Goal: Information Seeking & Learning: Find specific page/section

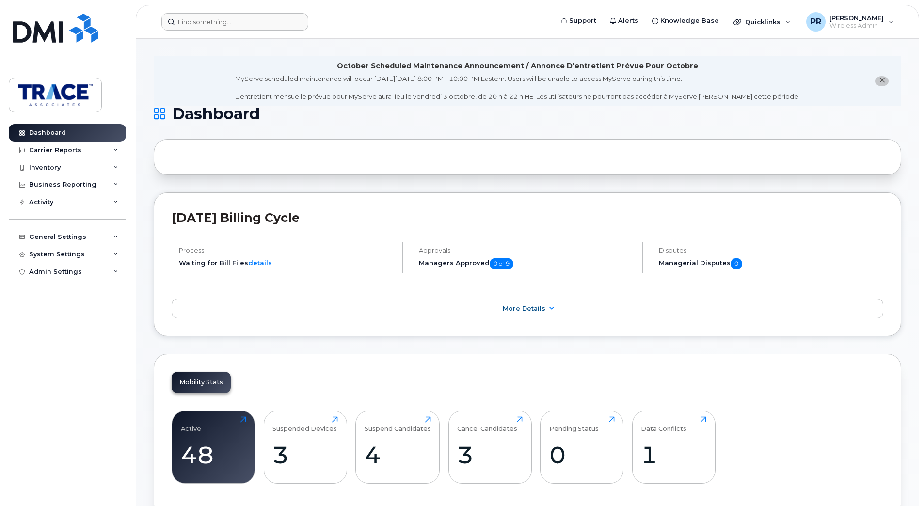
click at [361, 15] on form at bounding box center [353, 21] width 385 height 17
drag, startPoint x: 175, startPoint y: 0, endPoint x: 426, endPoint y: 40, distance: 254.2
click at [64, 166] on div "Inventory" at bounding box center [67, 167] width 117 height 17
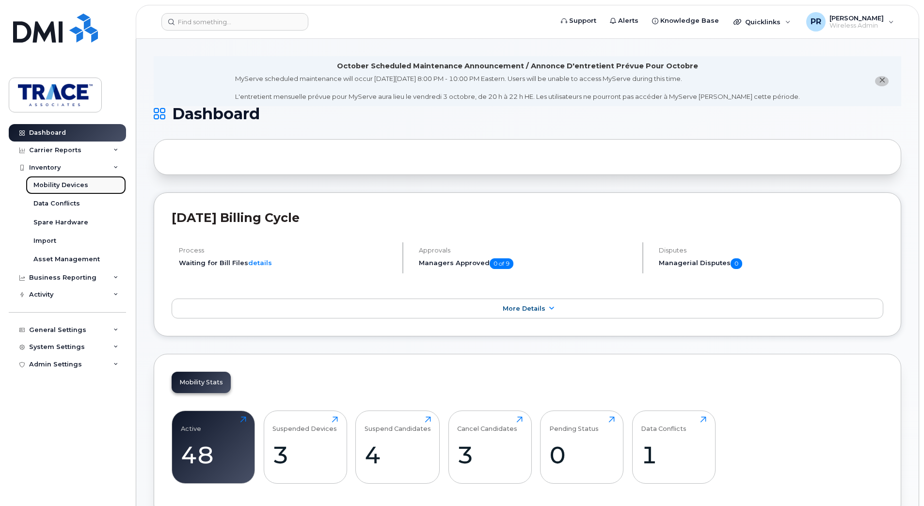
click at [61, 187] on div "Mobility Devices" at bounding box center [60, 185] width 55 height 9
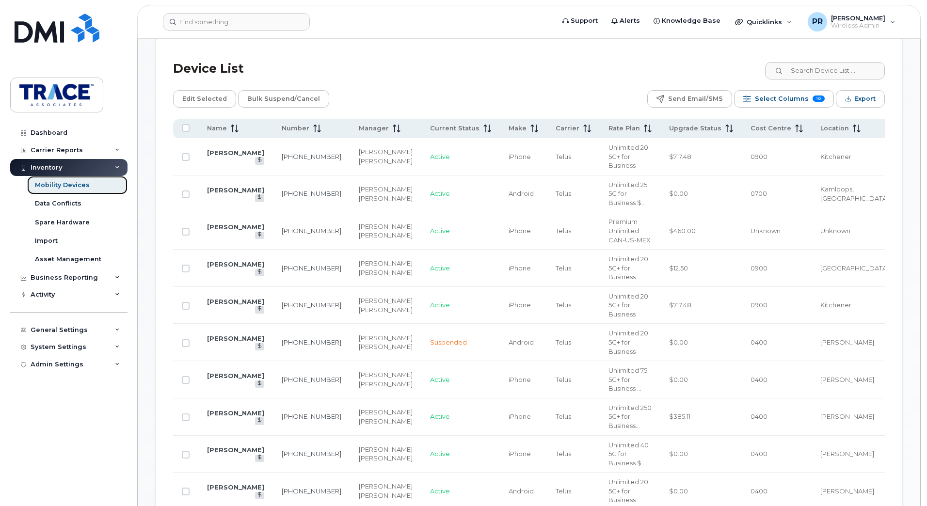
scroll to position [339, 0]
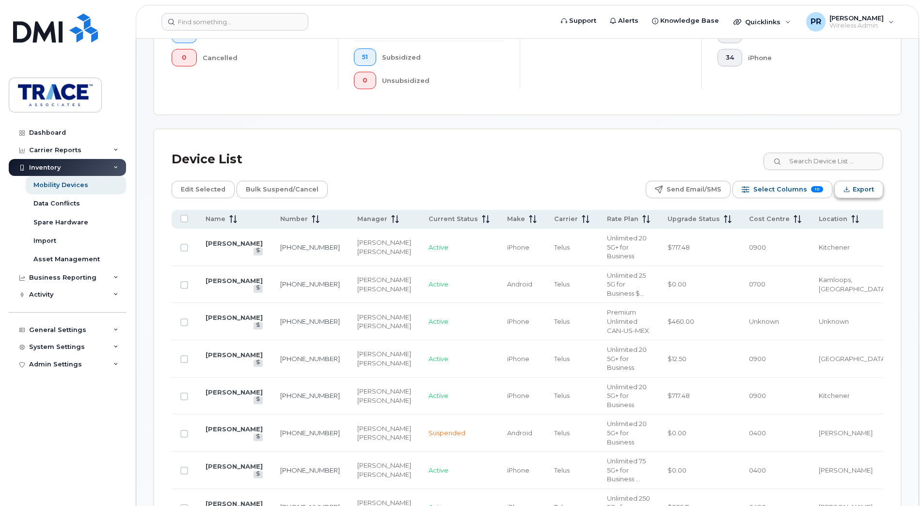
click at [851, 189] on button "Export" at bounding box center [858, 189] width 49 height 17
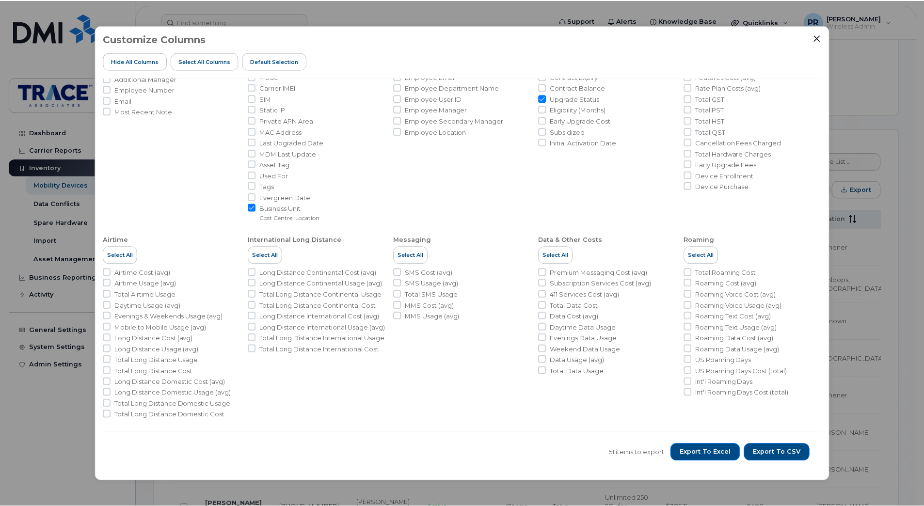
scroll to position [0, 0]
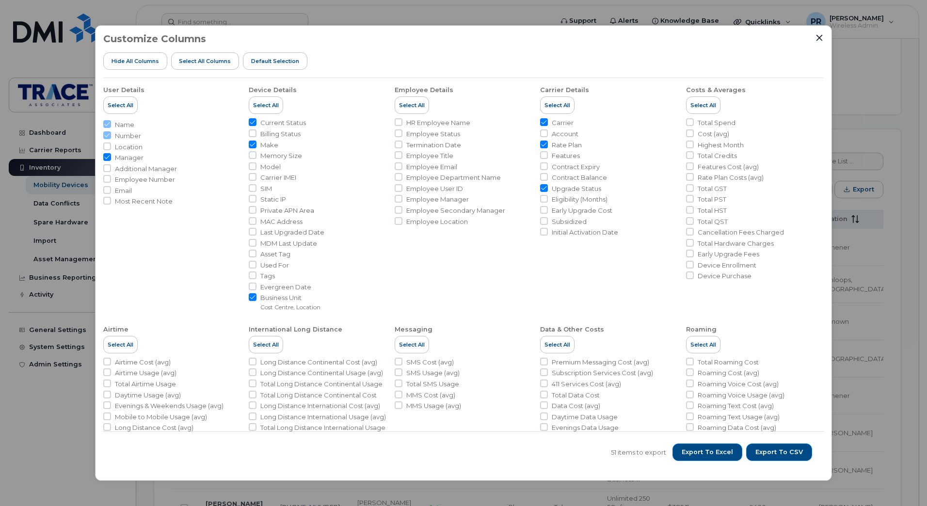
click at [107, 158] on input "Manager" at bounding box center [107, 157] width 8 height 8
checkbox input "false"
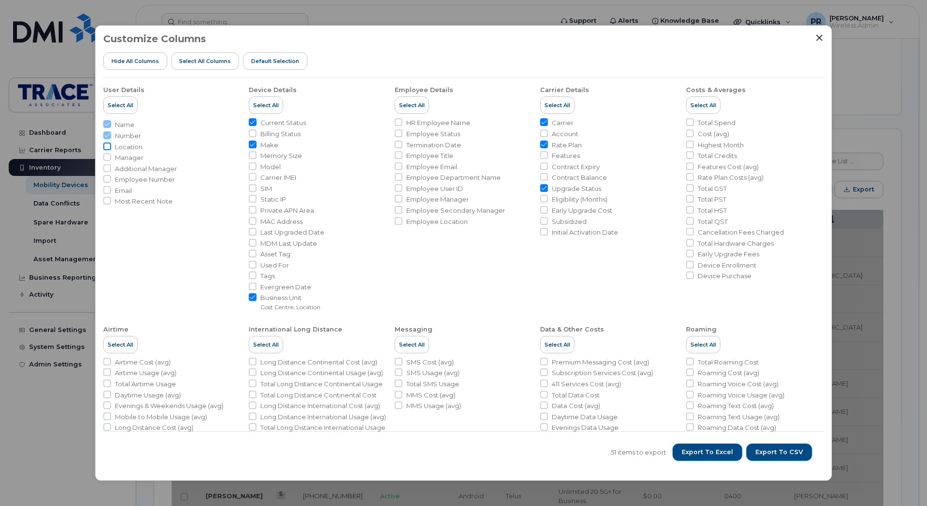
click at [105, 147] on input "Location" at bounding box center [107, 147] width 8 height 8
checkbox input "true"
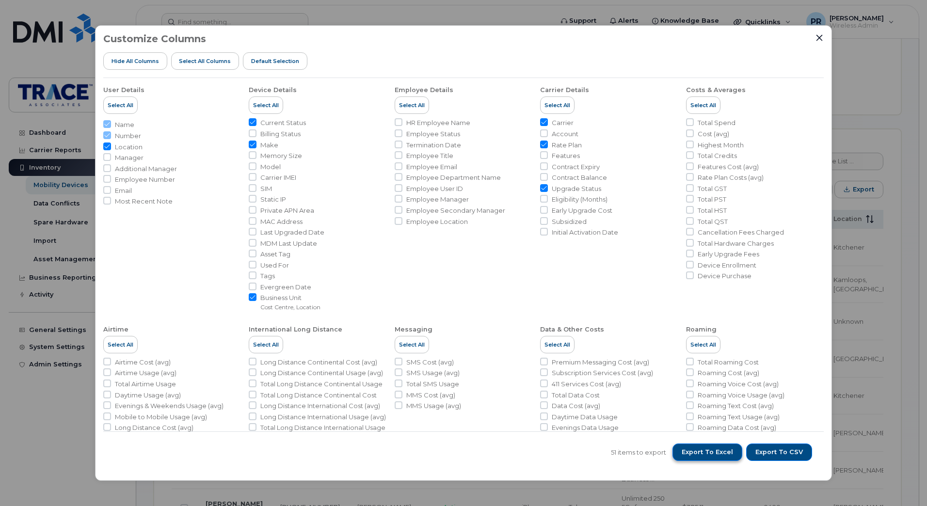
click at [714, 453] on span "Export to Excel" at bounding box center [707, 452] width 51 height 9
click at [819, 37] on icon "Close" at bounding box center [819, 38] width 6 height 6
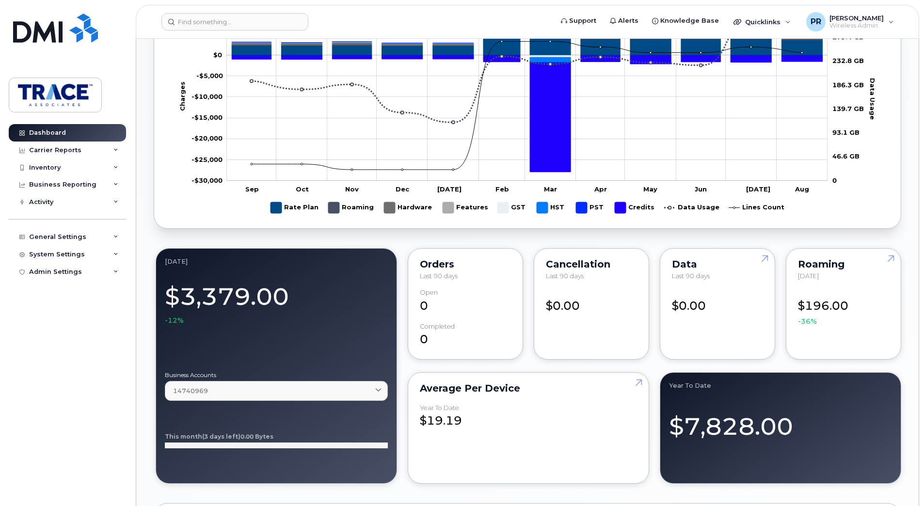
scroll to position [485, 0]
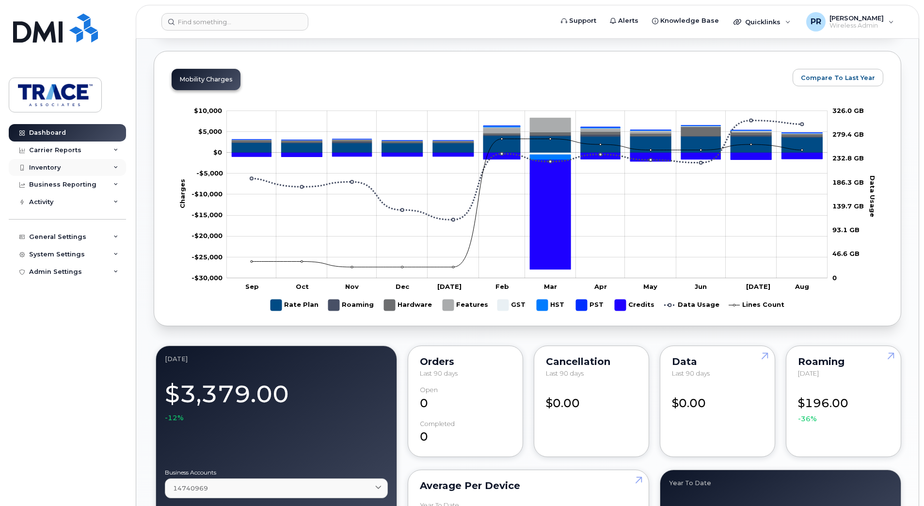
click at [35, 168] on div "Inventory" at bounding box center [45, 168] width 32 height 8
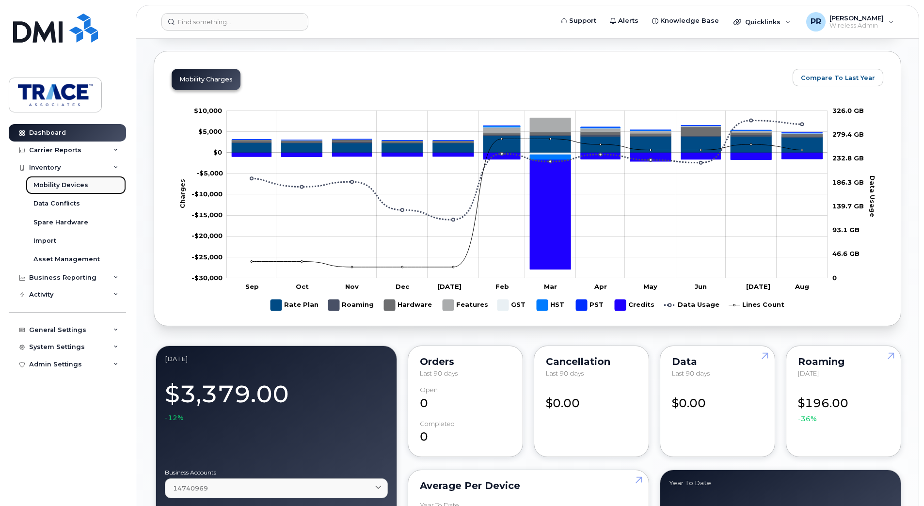
click at [48, 184] on div "Mobility Devices" at bounding box center [60, 185] width 55 height 9
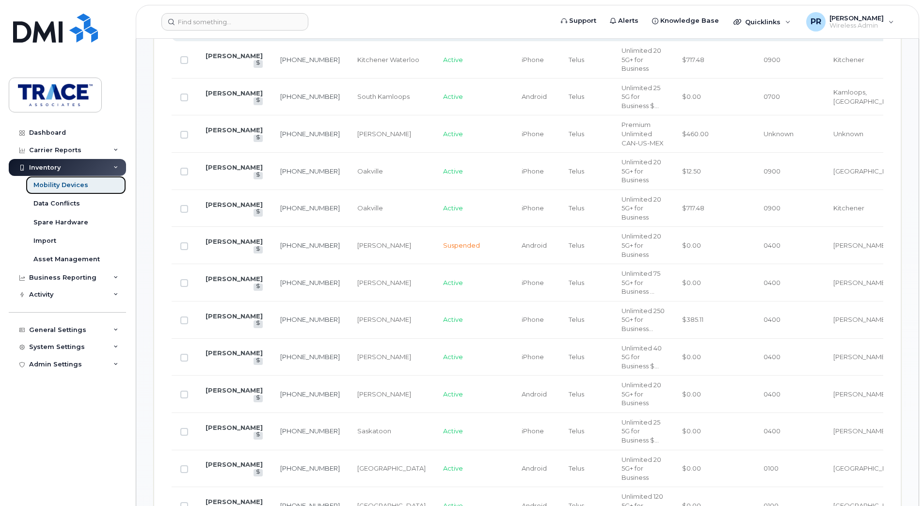
scroll to position [533, 0]
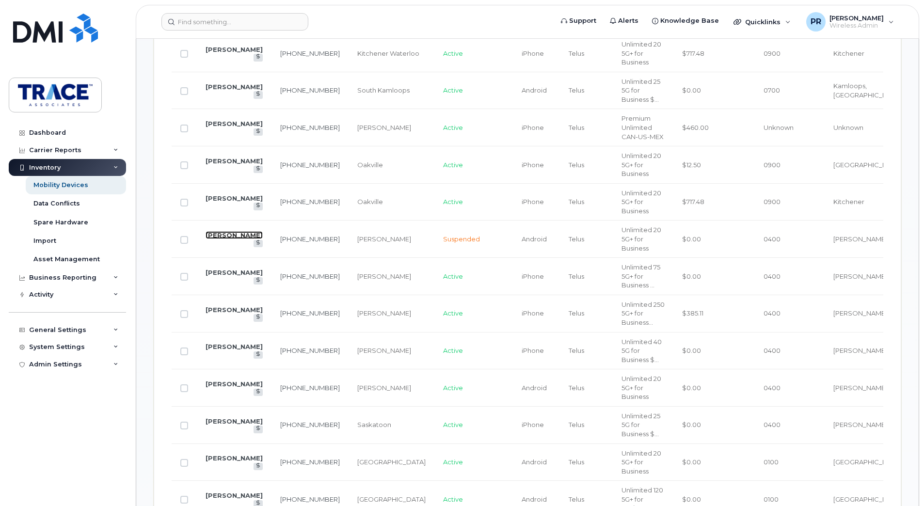
click at [241, 231] on link "Marissa Glofcheskie" at bounding box center [234, 235] width 57 height 8
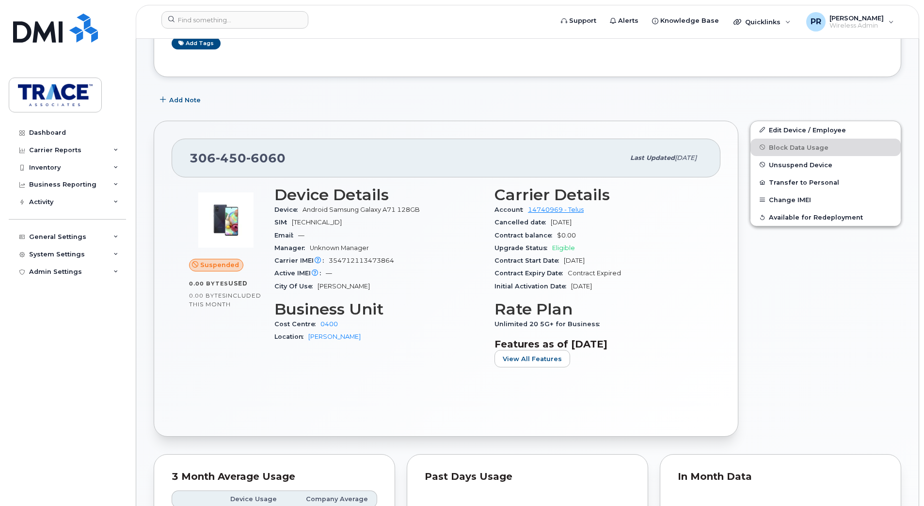
scroll to position [97, 0]
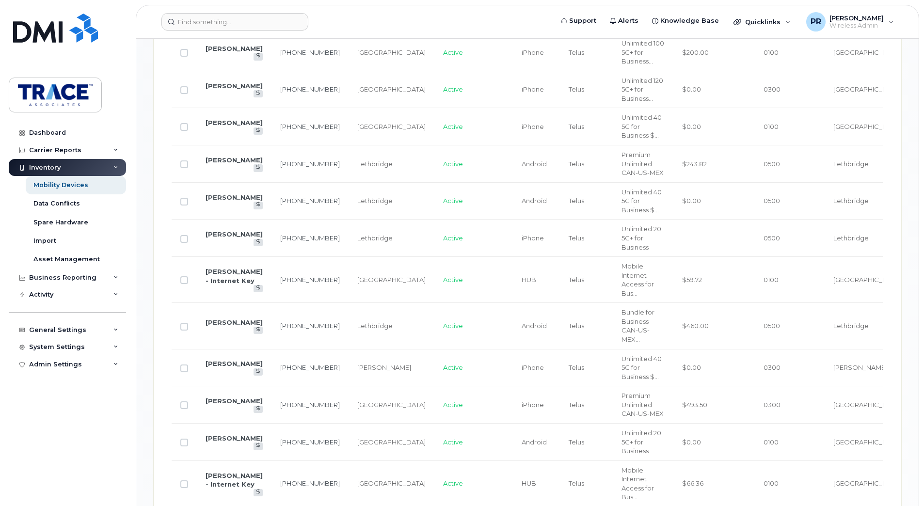
scroll to position [1018, 0]
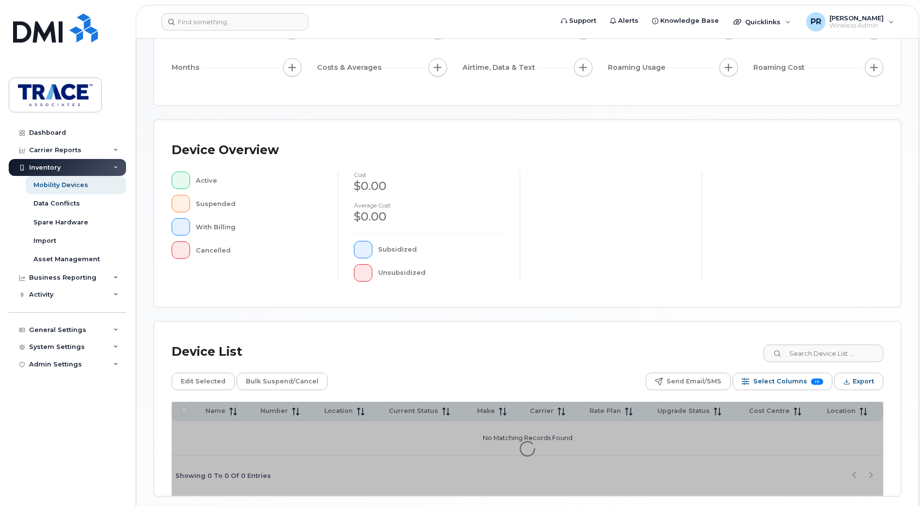
scroll to position [160, 0]
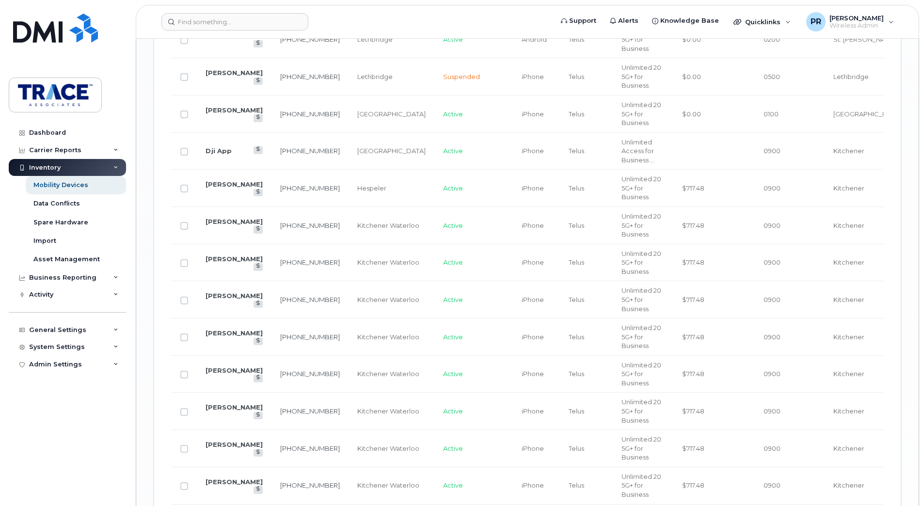
scroll to position [1560, 0]
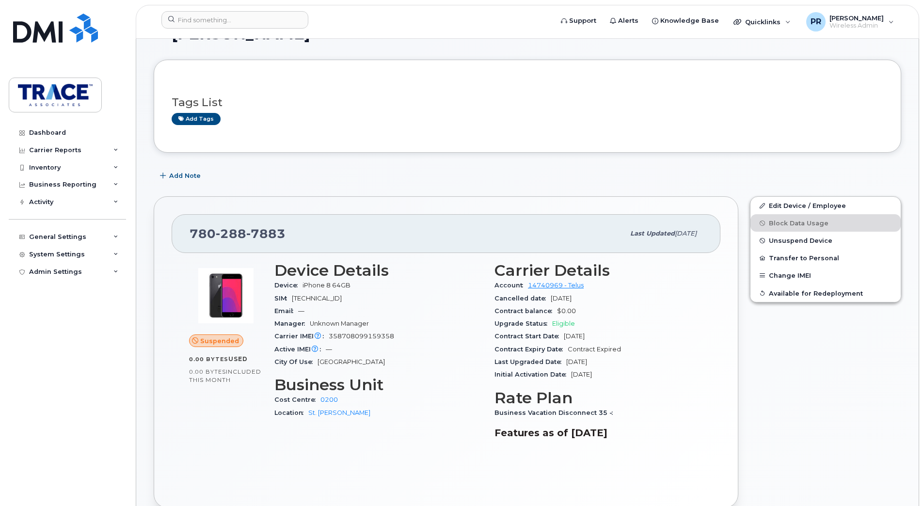
scroll to position [13, 0]
